Goal: Information Seeking & Learning: Learn about a topic

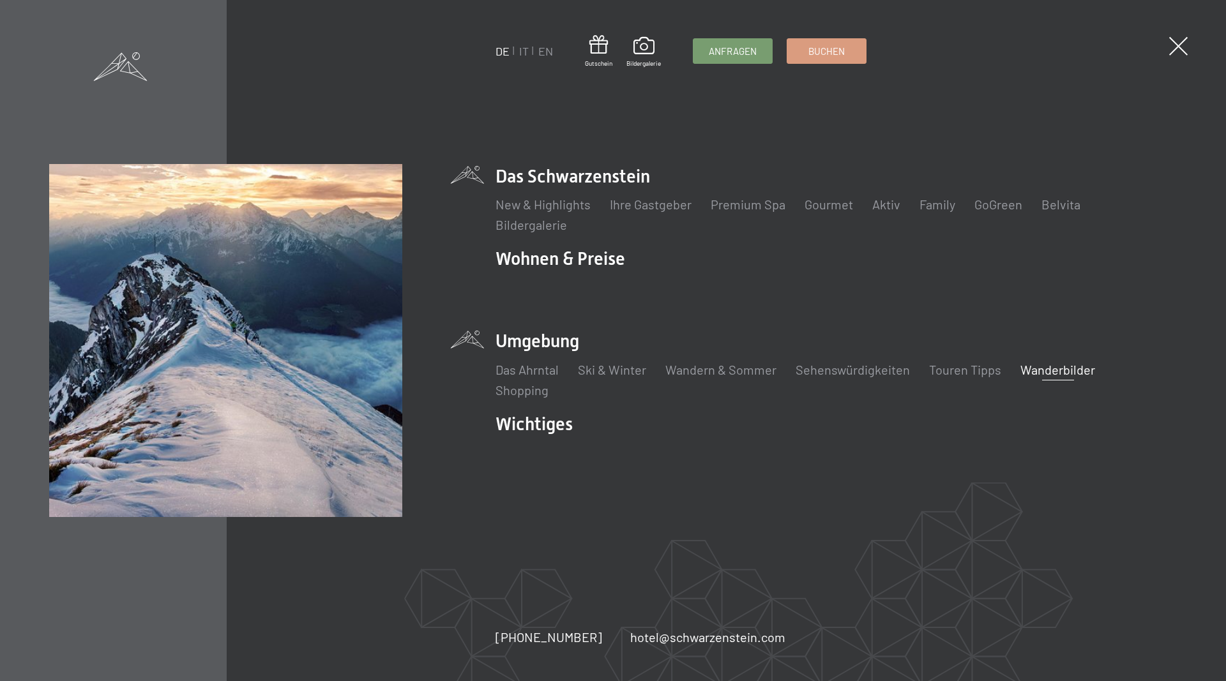
click at [1028, 374] on link "Wanderbilder" at bounding box center [1057, 369] width 75 height 15
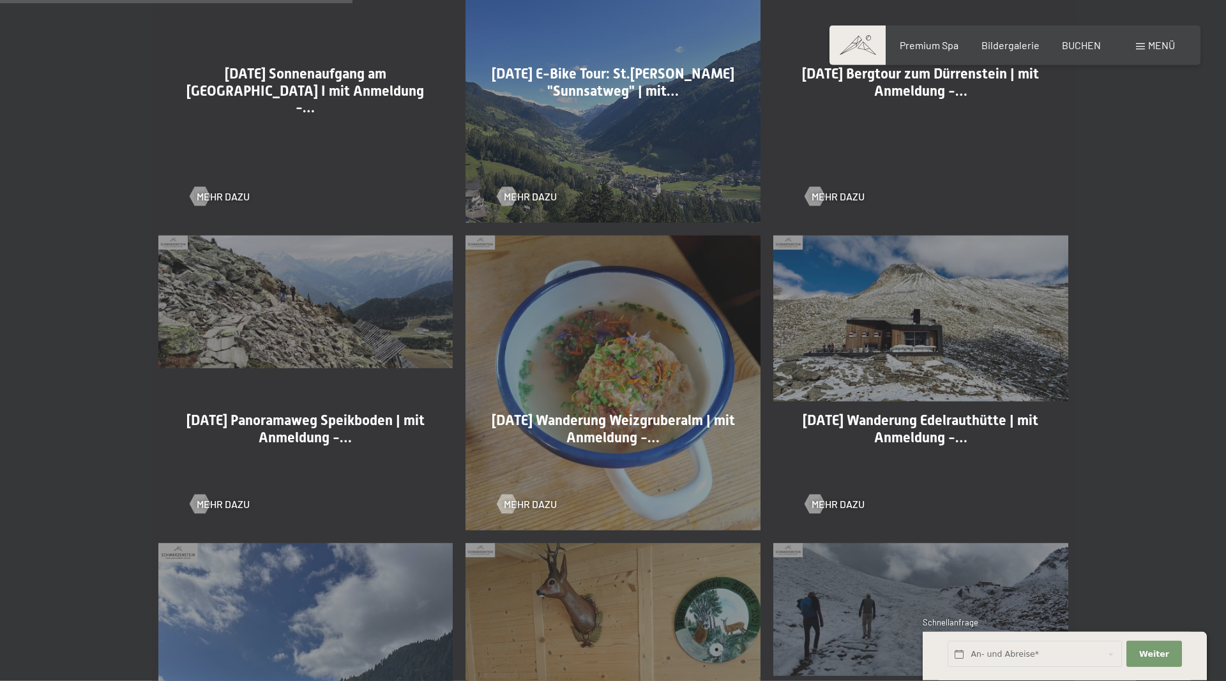
scroll to position [1042, 0]
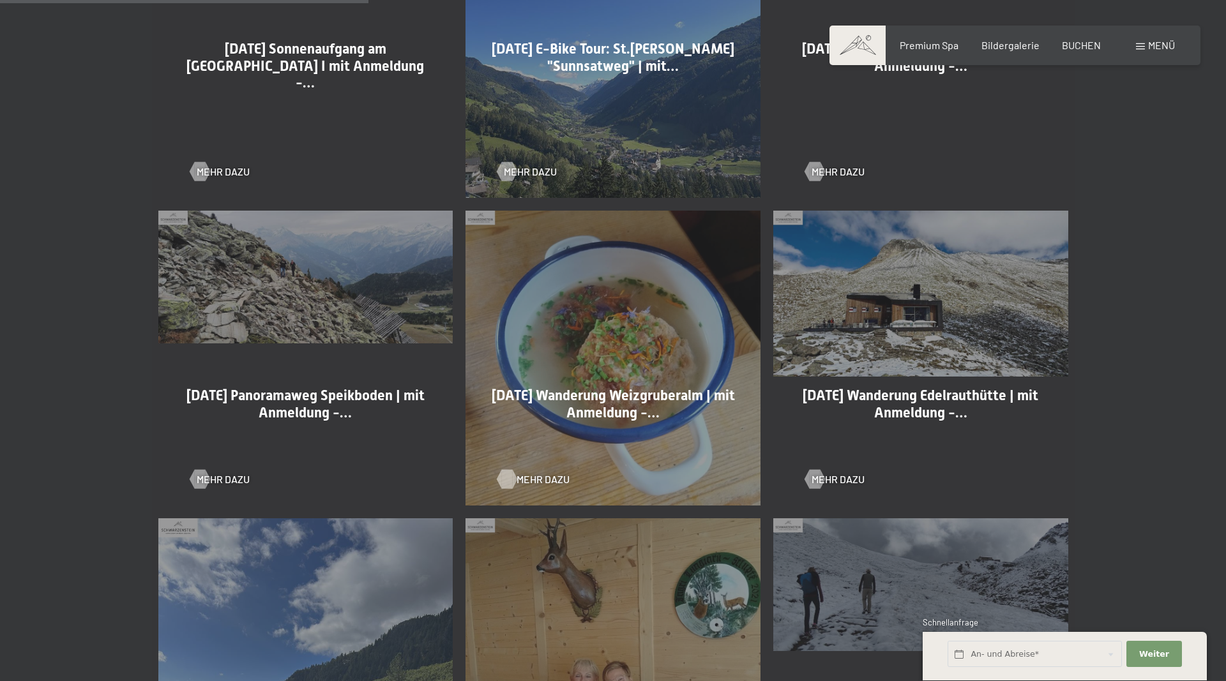
click at [533, 481] on span "Mehr dazu" at bounding box center [543, 480] width 53 height 14
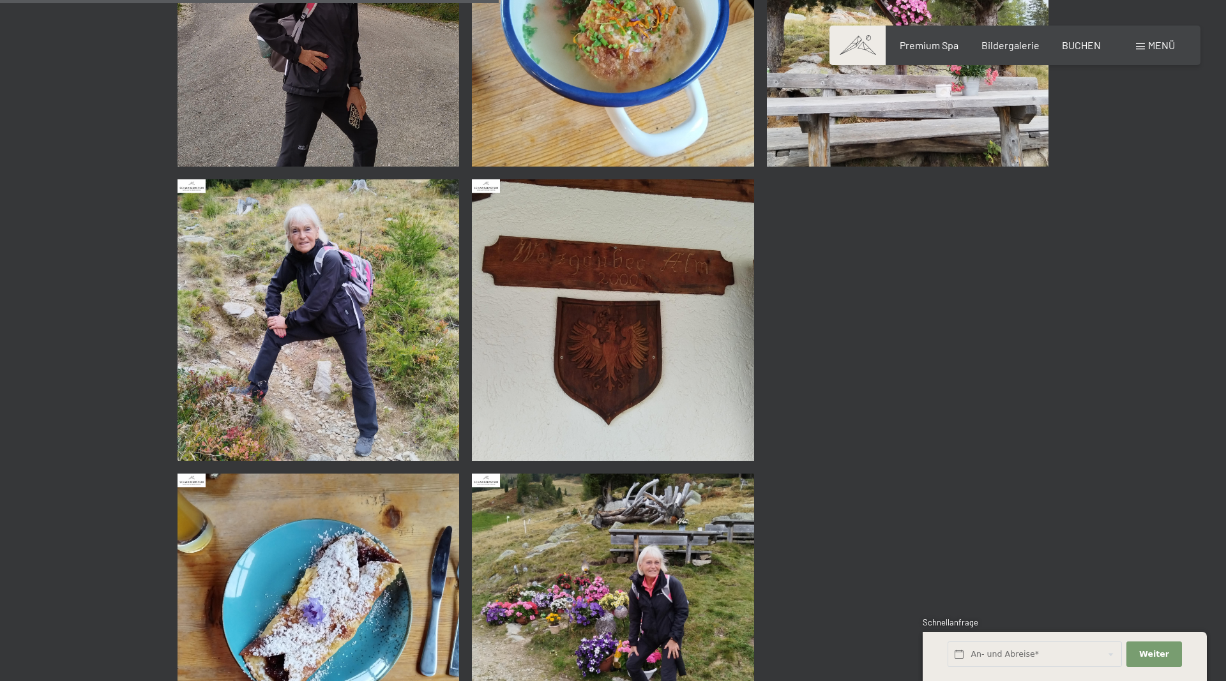
scroll to position [912, 0]
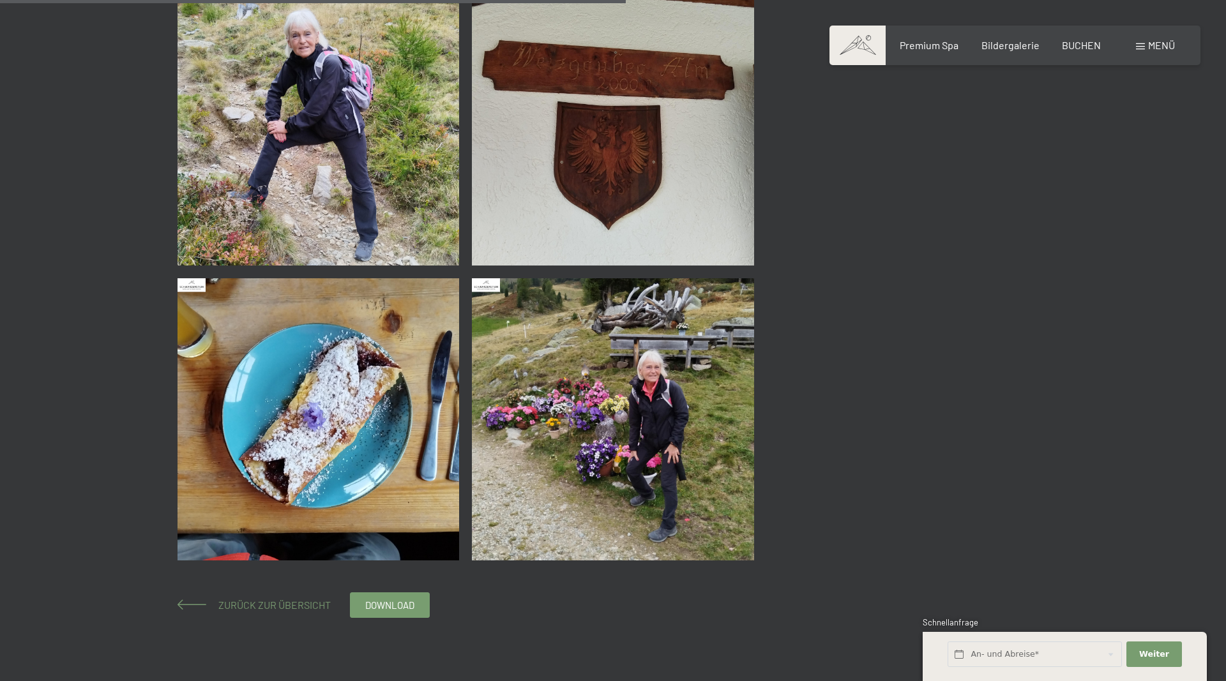
click at [278, 604] on span "Zurück zur Übersicht" at bounding box center [269, 605] width 123 height 12
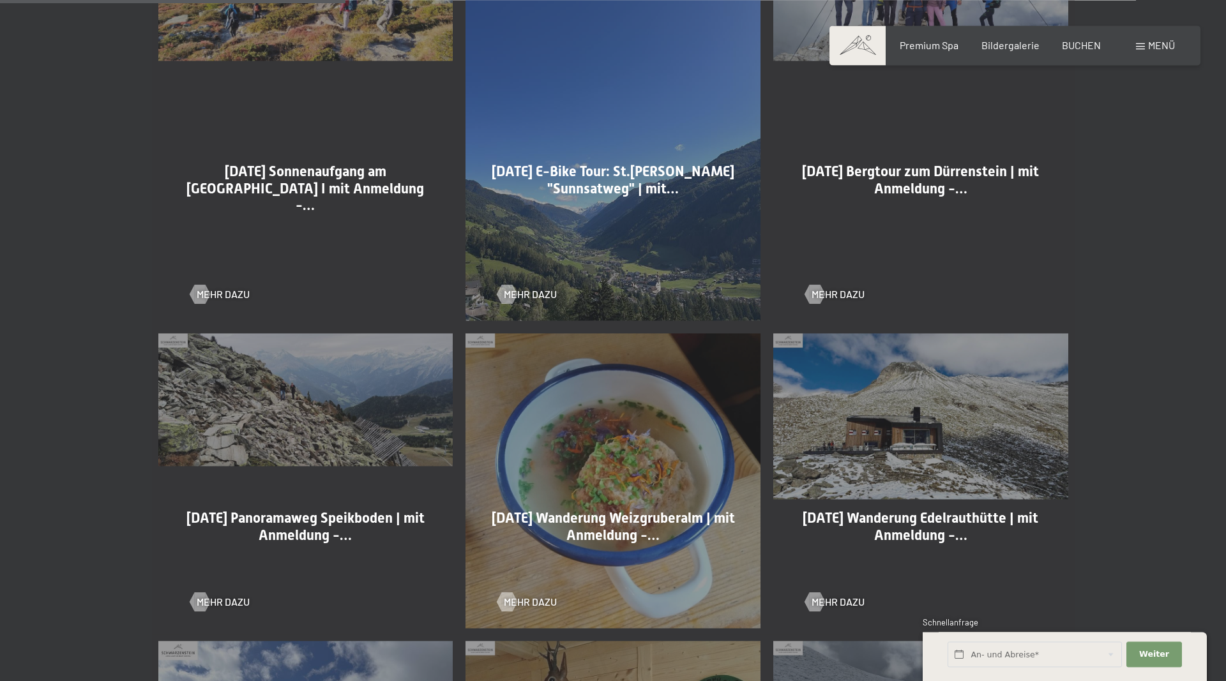
scroll to position [977, 0]
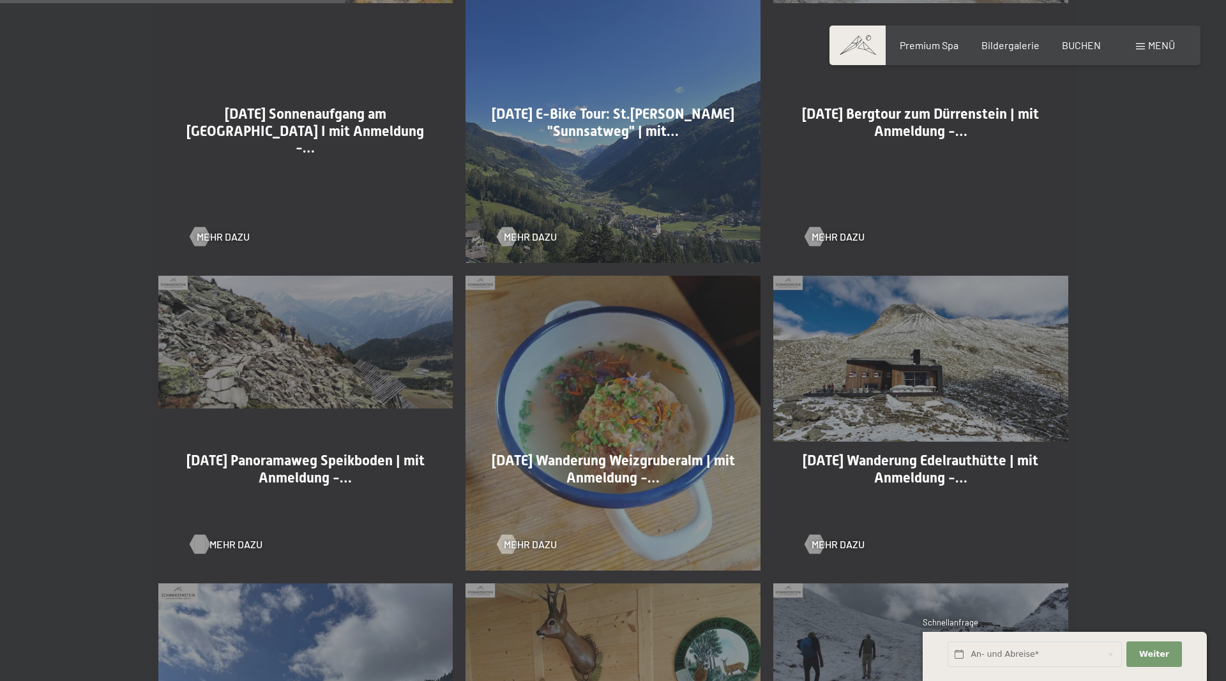
click at [215, 546] on span "Mehr dazu" at bounding box center [235, 545] width 53 height 14
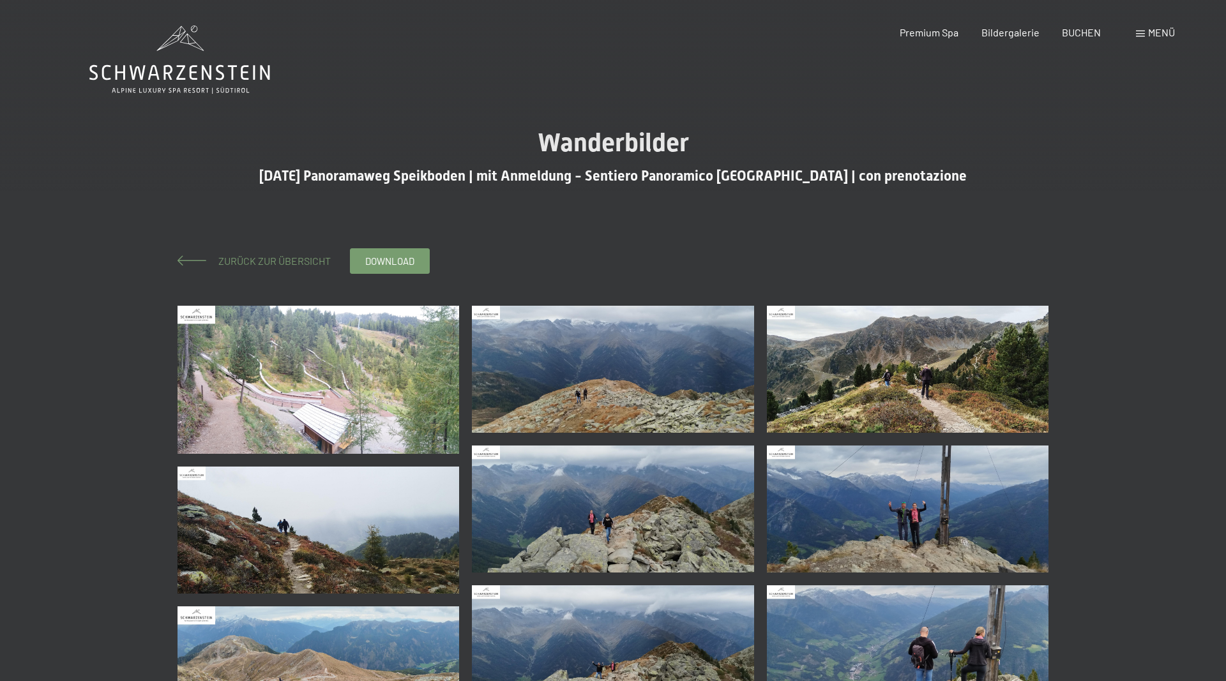
click at [234, 266] on span "Zurück zur Übersicht" at bounding box center [269, 261] width 123 height 12
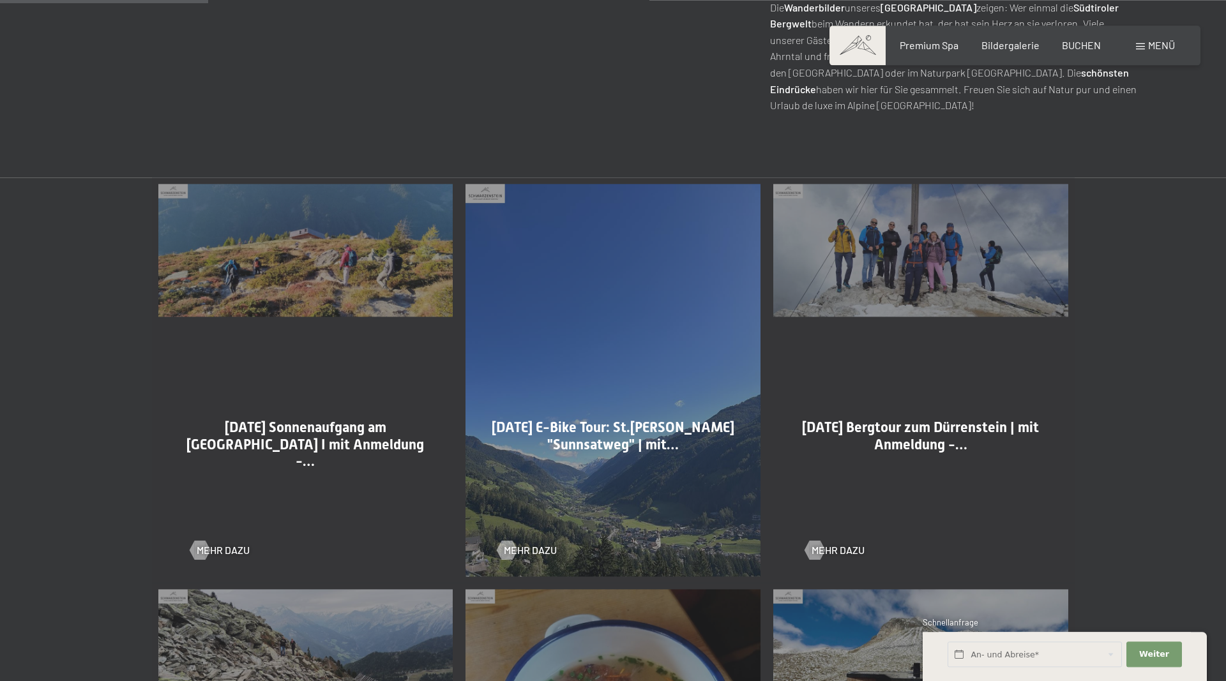
scroll to position [847, 0]
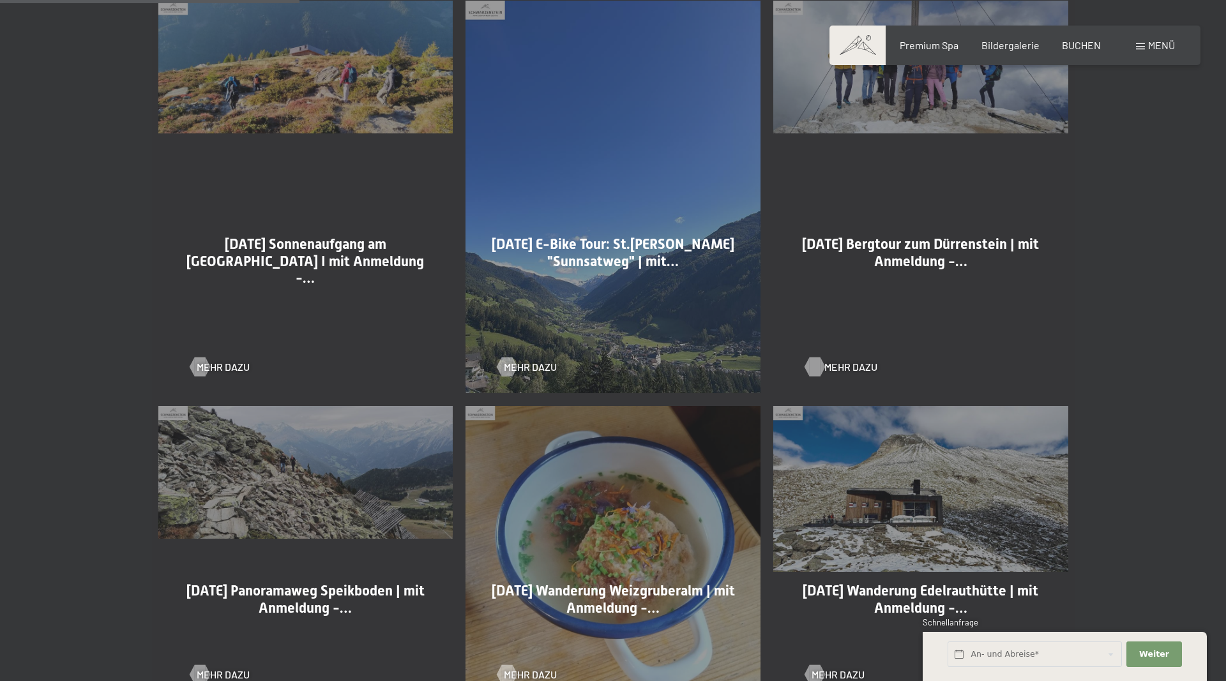
click at [831, 367] on span "Mehr dazu" at bounding box center [850, 367] width 53 height 14
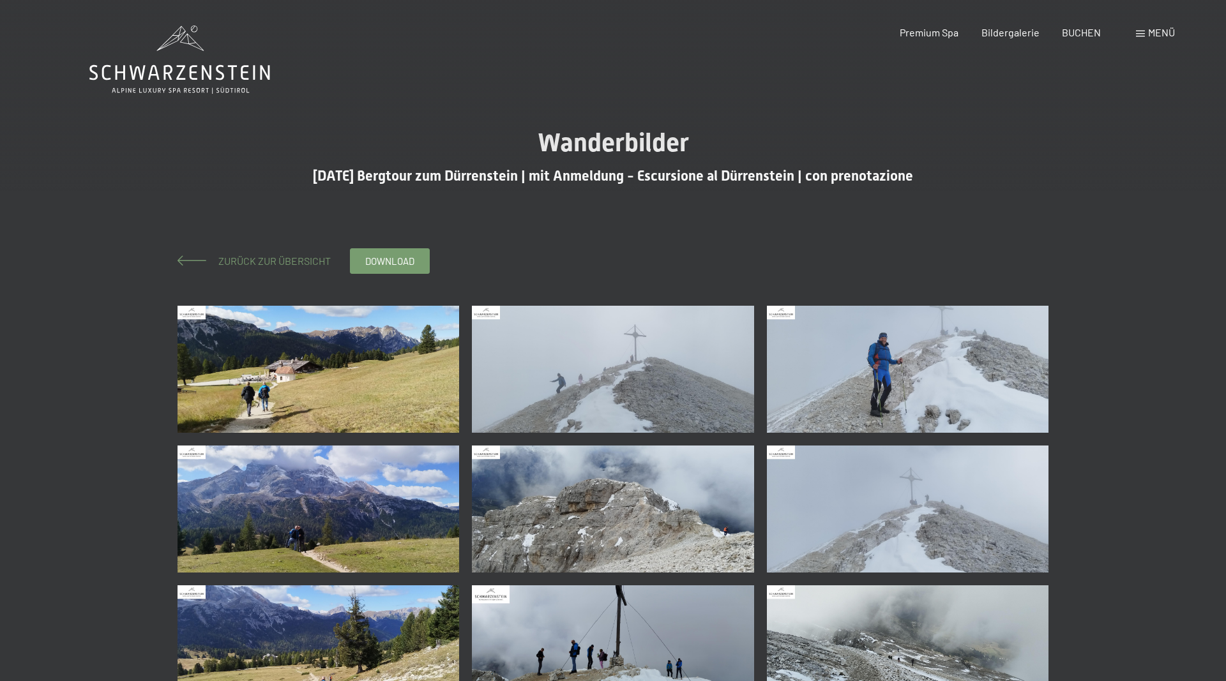
click at [237, 261] on span "Zurück zur Übersicht" at bounding box center [269, 261] width 123 height 12
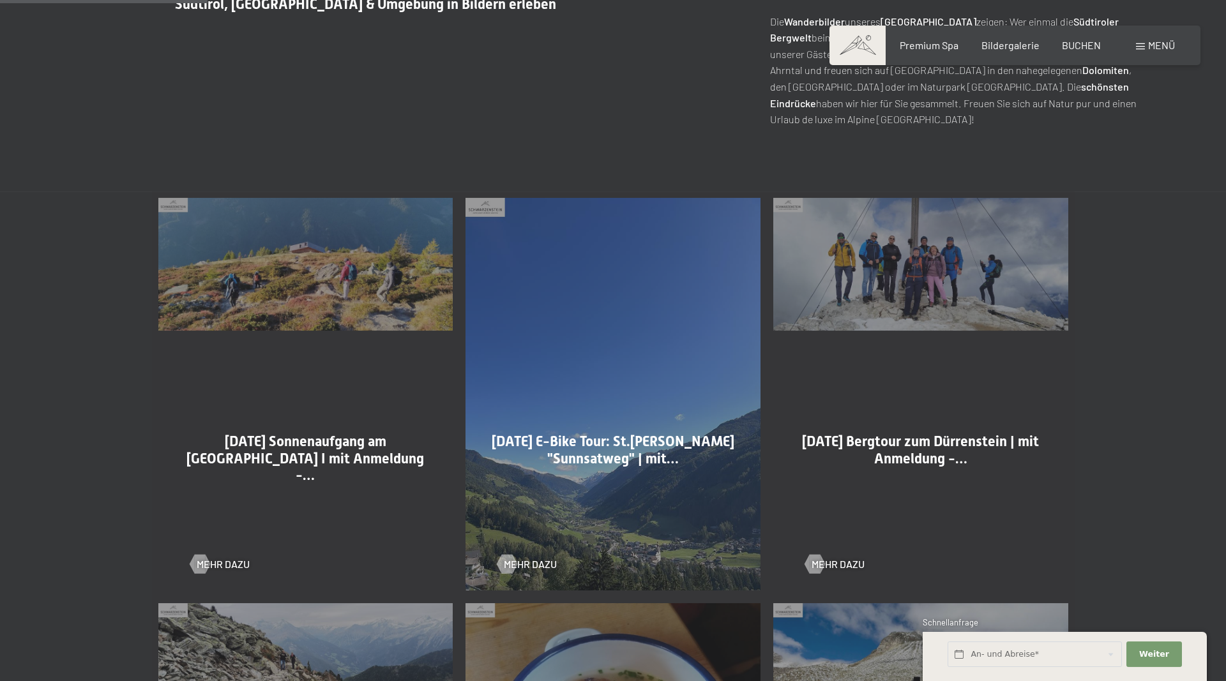
scroll to position [651, 0]
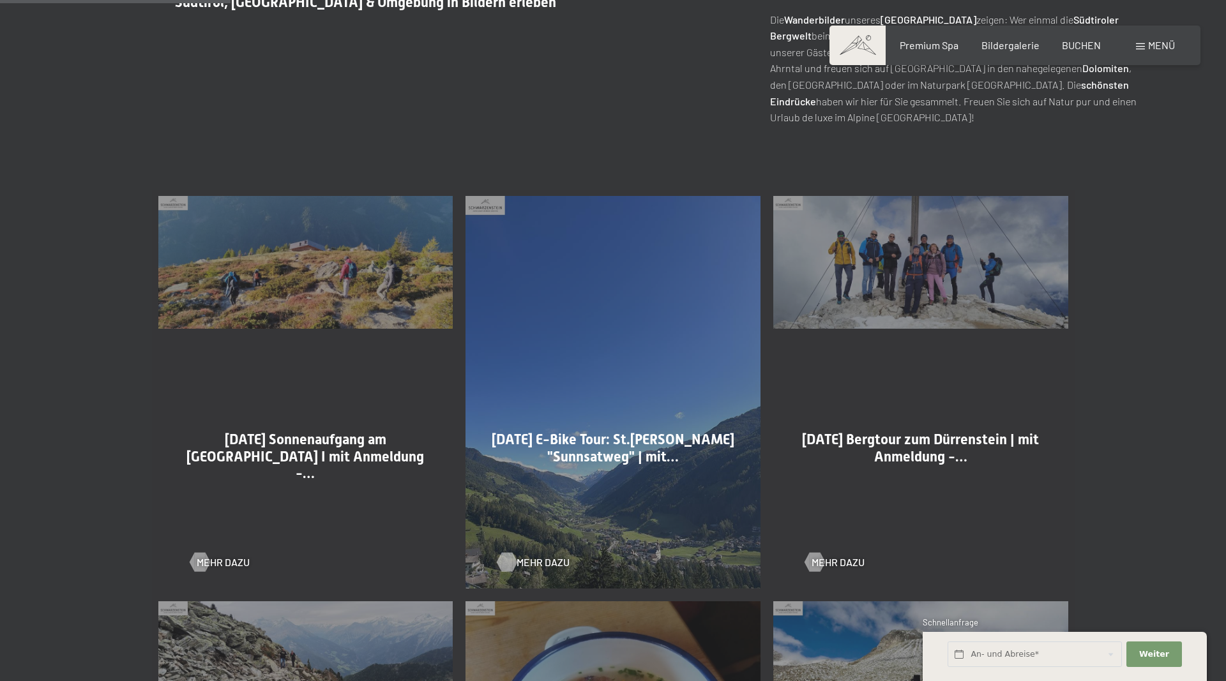
click at [536, 559] on span "Mehr dazu" at bounding box center [543, 563] width 53 height 14
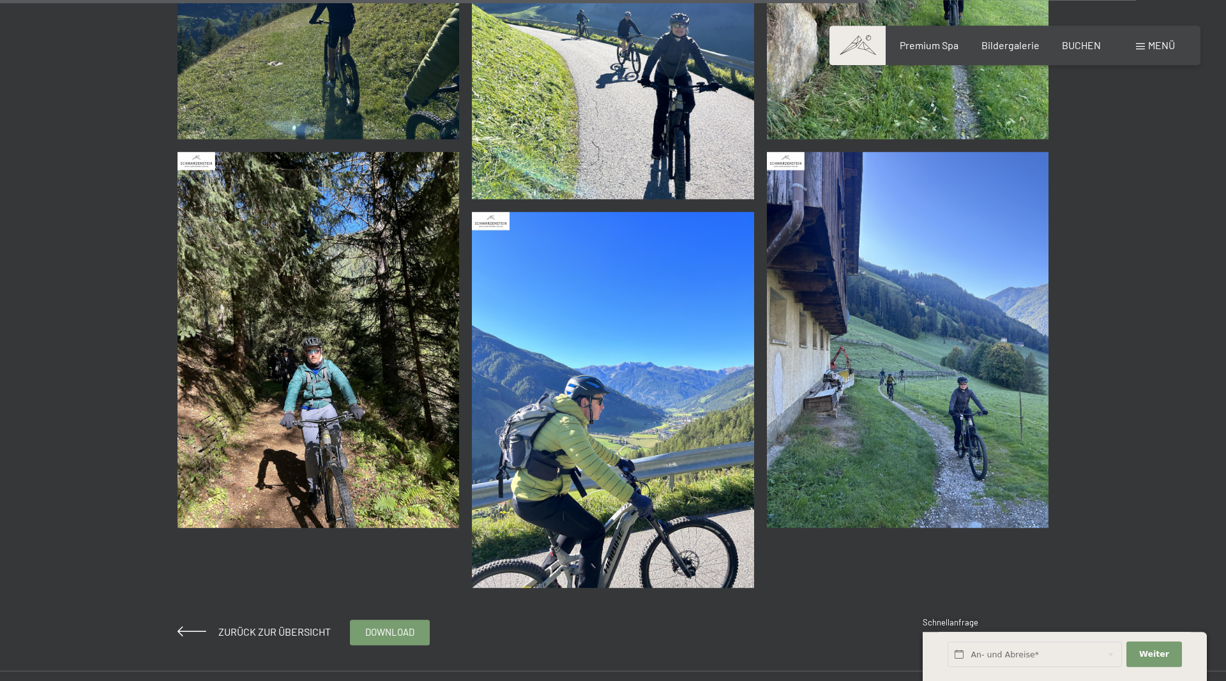
scroll to position [2605, 0]
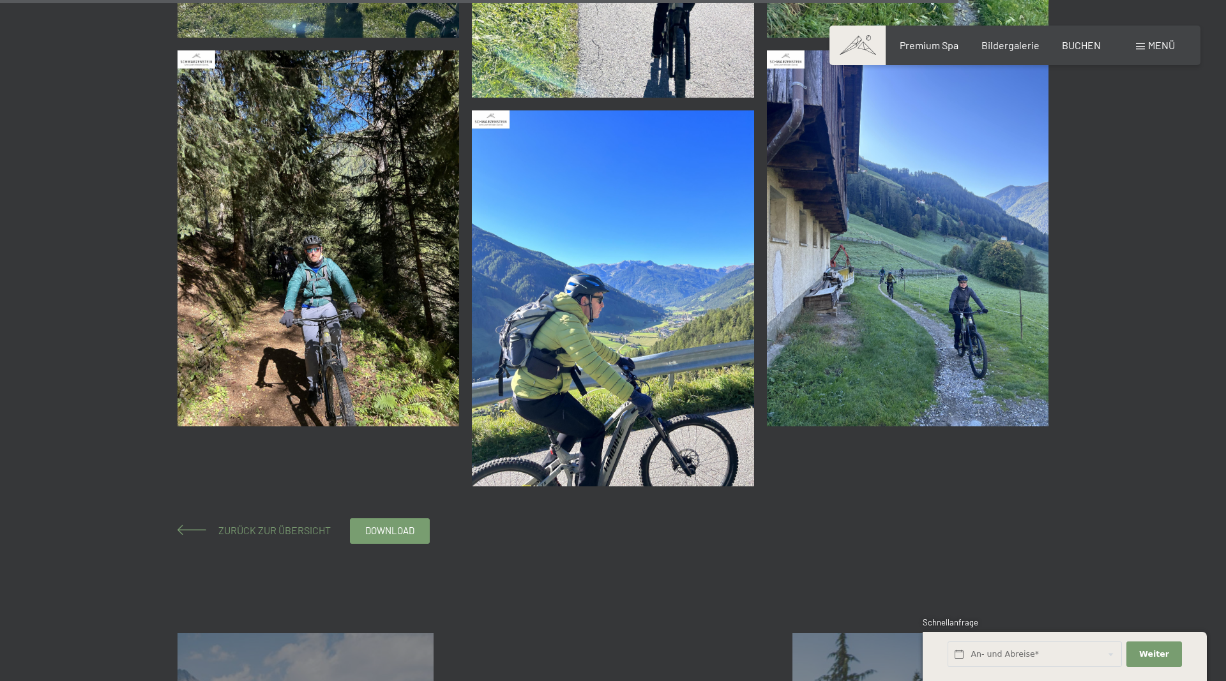
click at [292, 524] on span "Zurück zur Übersicht" at bounding box center [269, 530] width 123 height 12
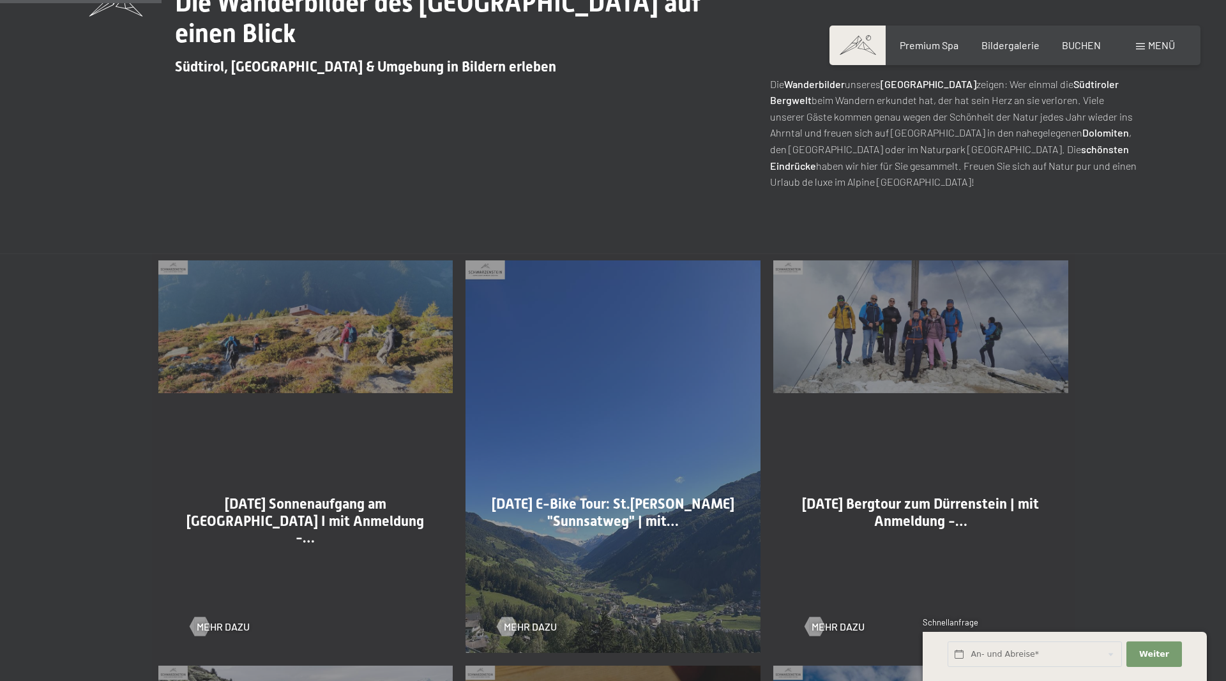
scroll to position [716, 0]
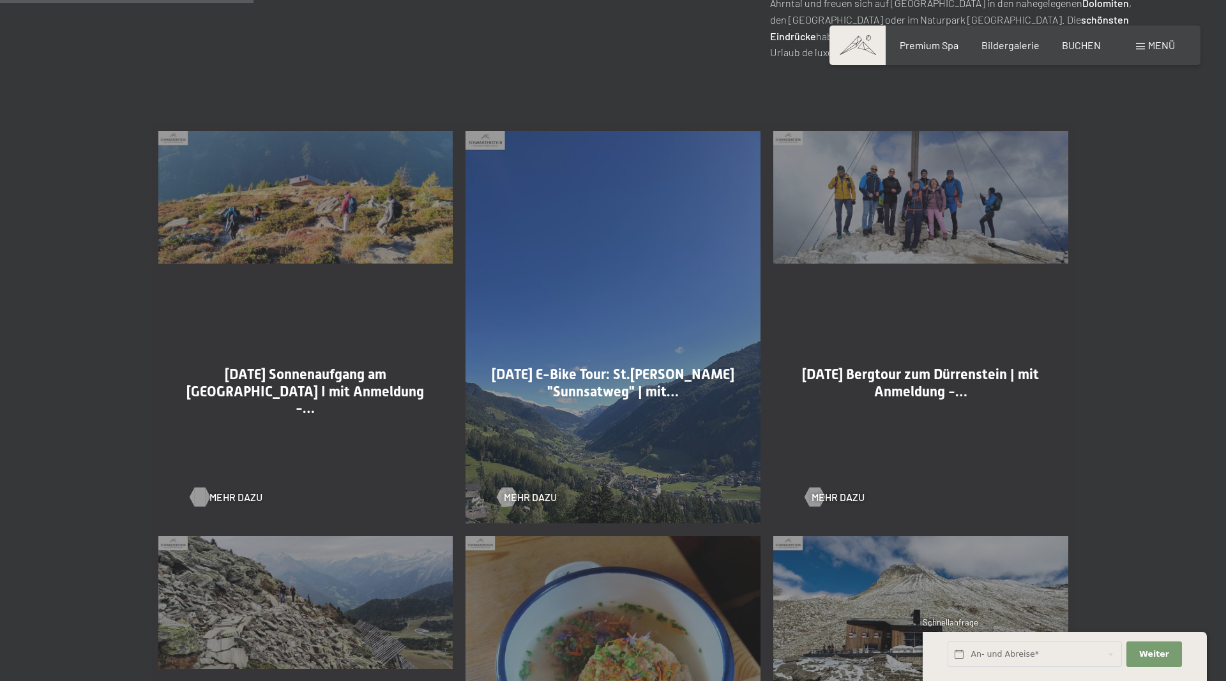
click at [222, 494] on span "Mehr dazu" at bounding box center [235, 497] width 53 height 14
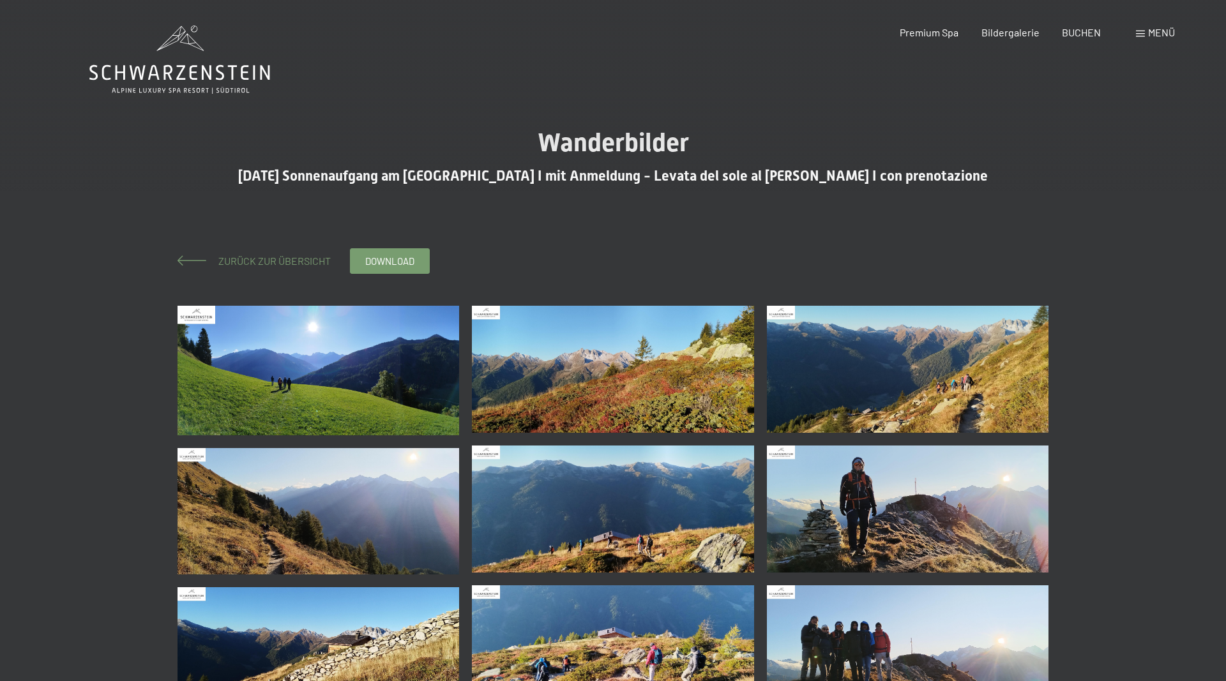
click at [243, 257] on span "Zurück zur Übersicht" at bounding box center [269, 261] width 123 height 12
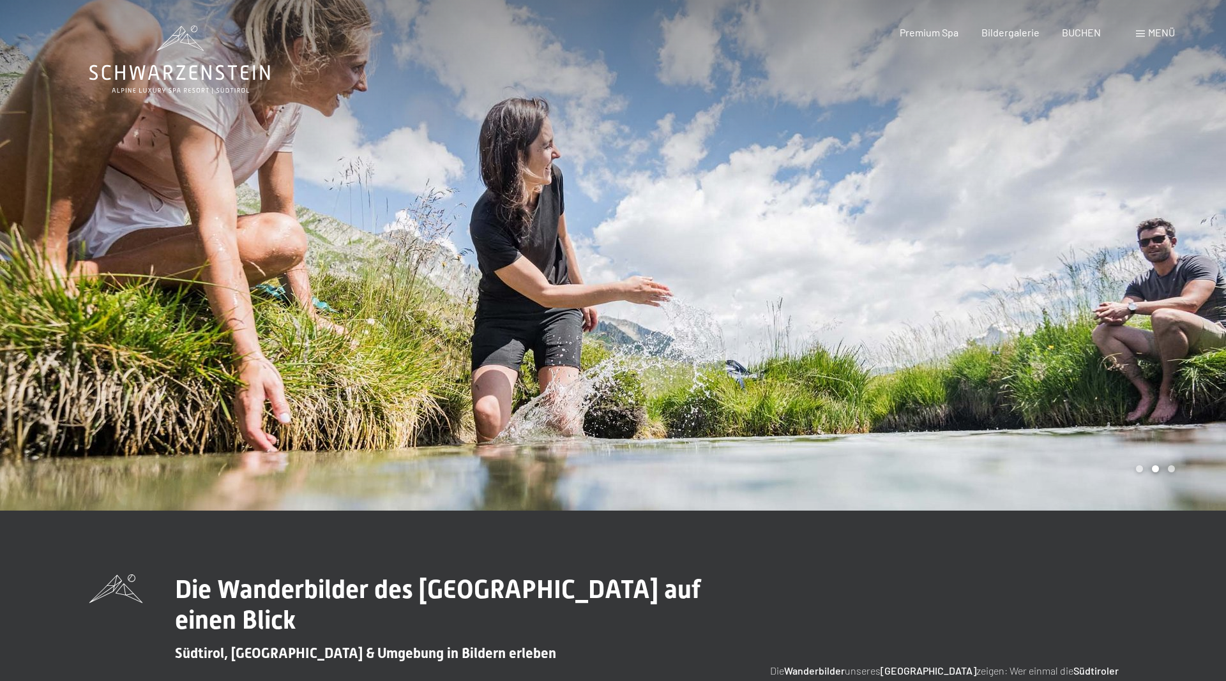
click at [1149, 36] on span "Menü" at bounding box center [1161, 32] width 27 height 12
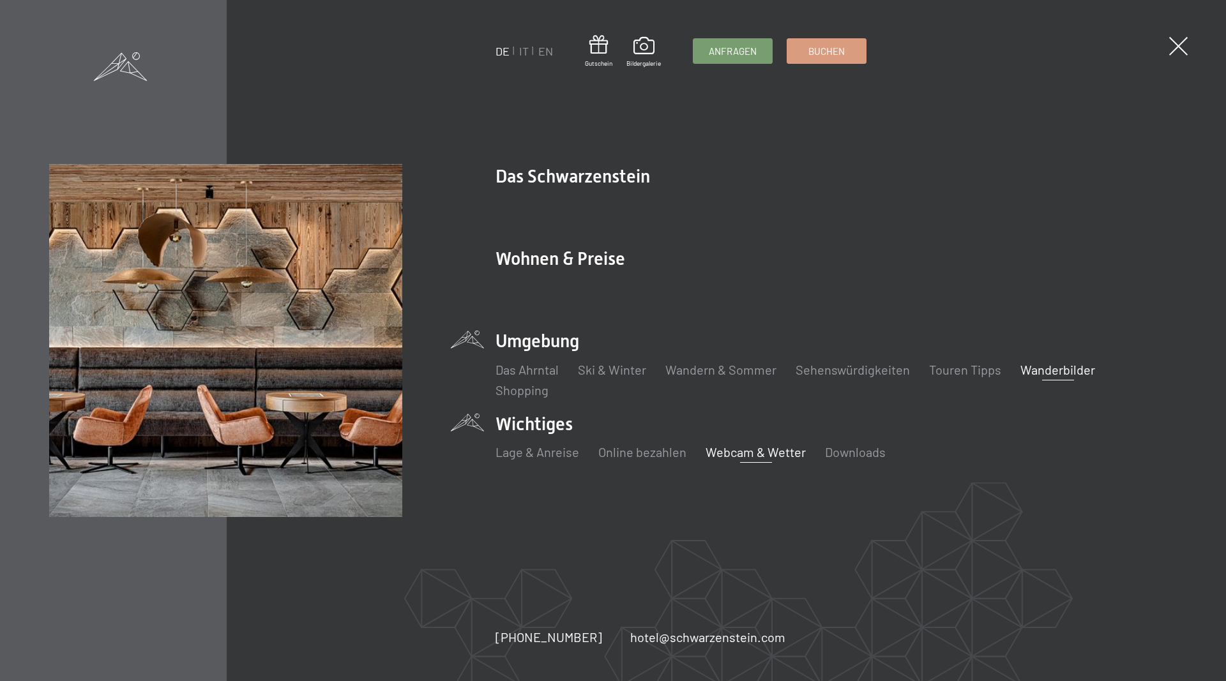
click at [743, 451] on link "Webcam & Wetter" at bounding box center [756, 451] width 100 height 15
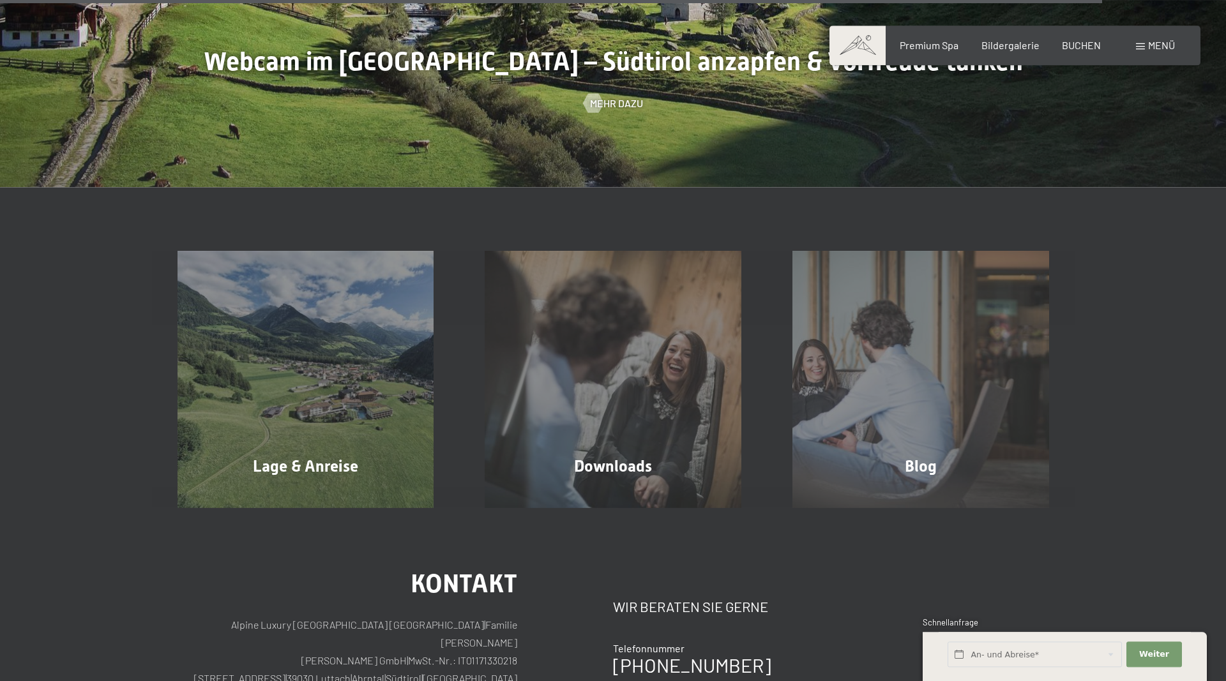
scroll to position [3976, 0]
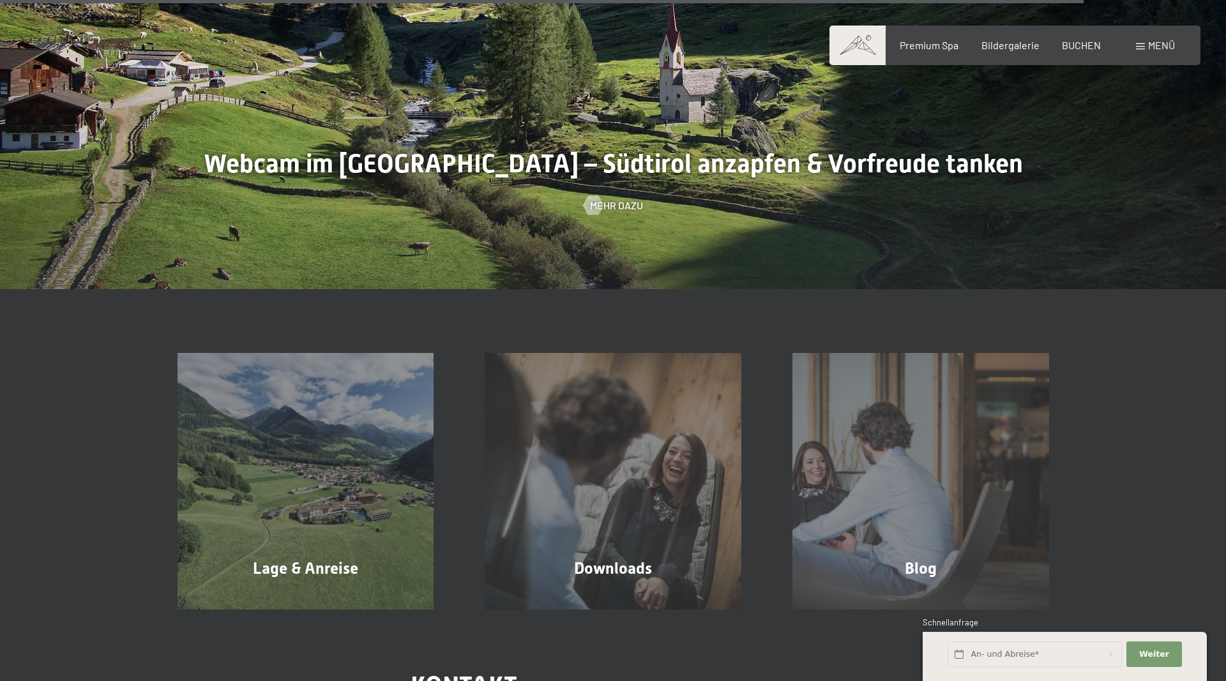
click at [1145, 43] on div "Menü" at bounding box center [1155, 45] width 39 height 14
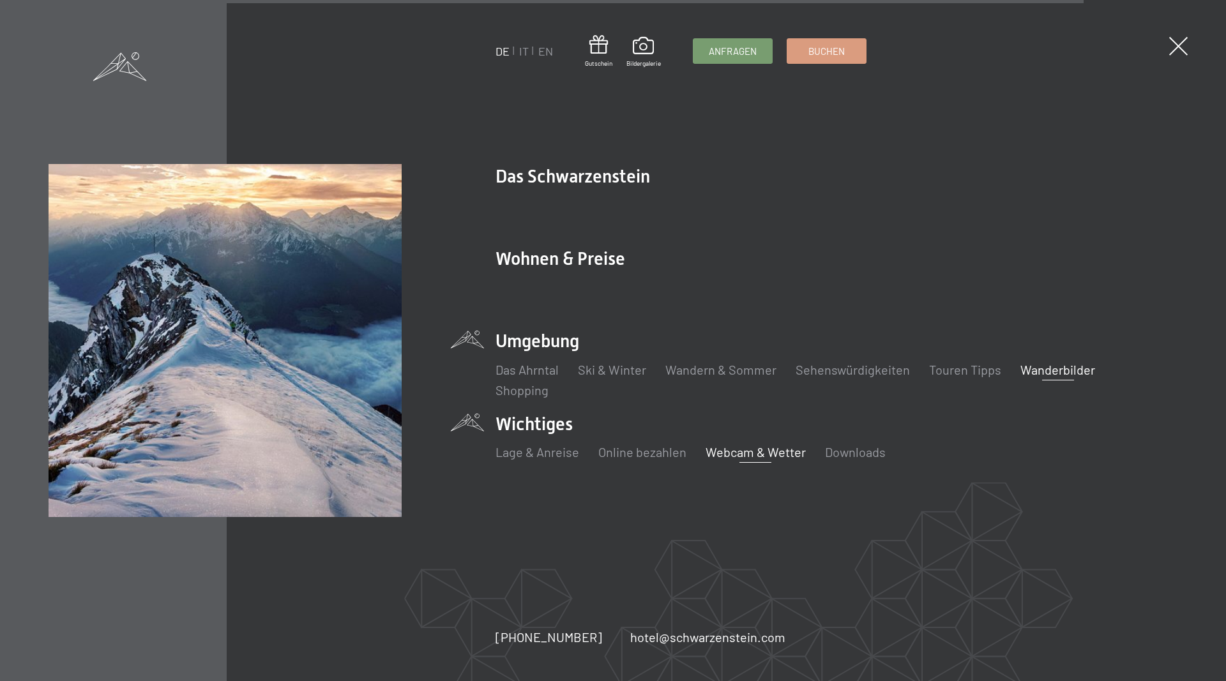
click at [1052, 373] on link "Wanderbilder" at bounding box center [1057, 369] width 75 height 15
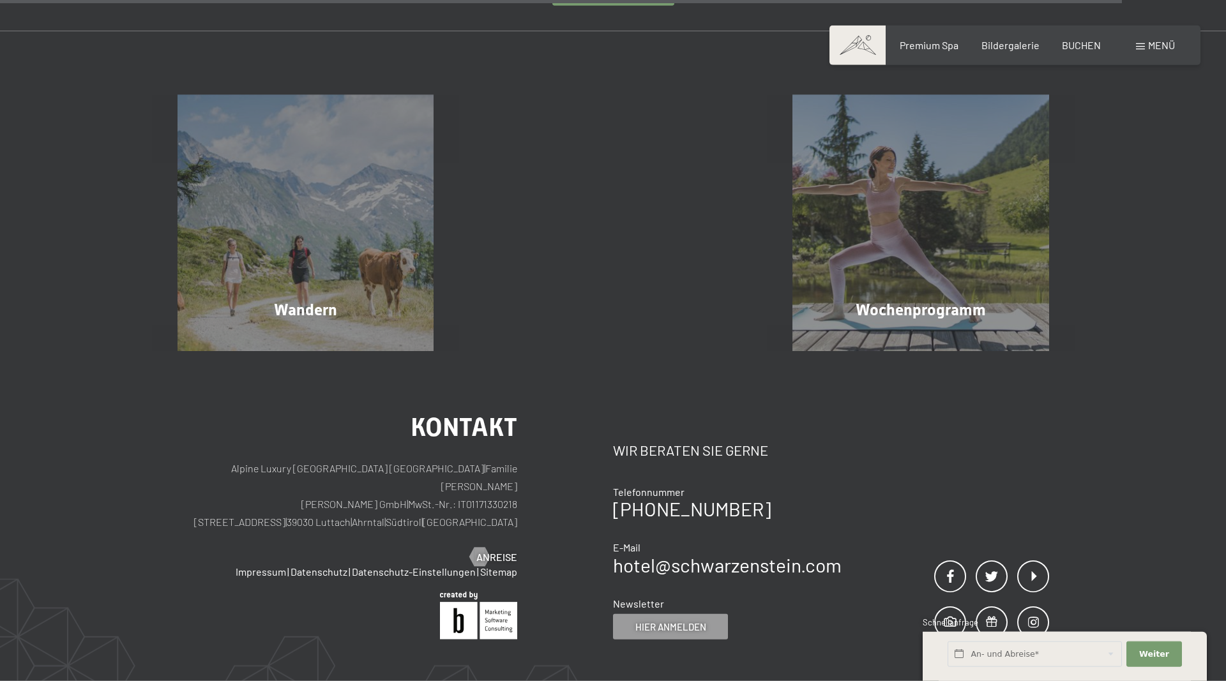
scroll to position [3192, 0]
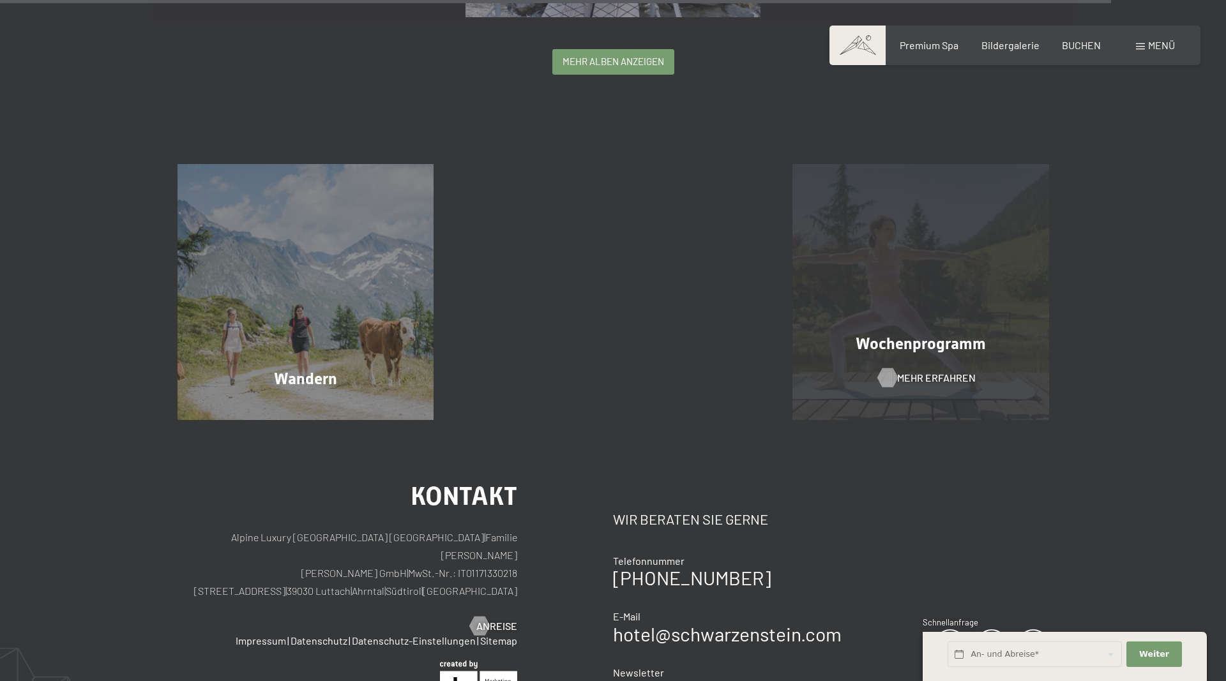
click at [900, 377] on span "Mehr erfahren" at bounding box center [936, 378] width 79 height 14
